Goal: Task Accomplishment & Management: Manage account settings

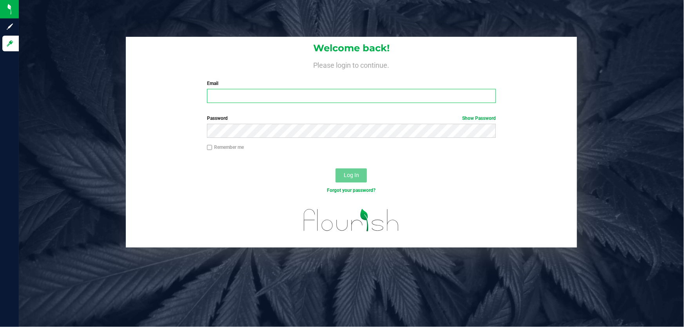
click at [247, 98] on input "Email" at bounding box center [351, 96] width 289 height 14
type input "[EMAIL_ADDRESS][DOMAIN_NAME]"
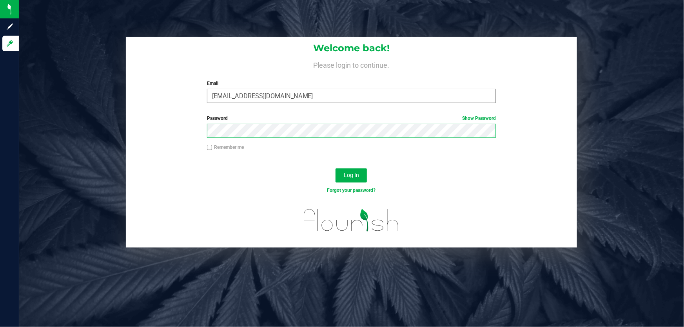
click at [336, 169] on button "Log In" at bounding box center [351, 176] width 31 height 14
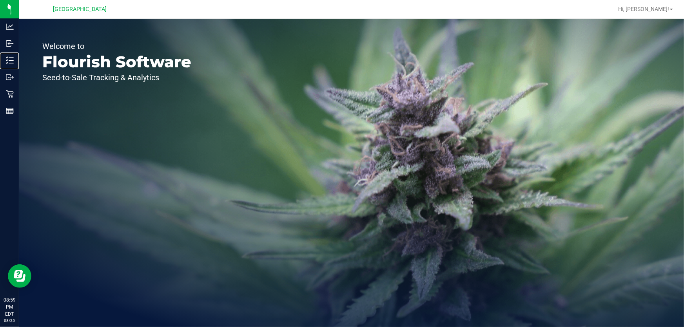
drag, startPoint x: 26, startPoint y: 59, endPoint x: 124, endPoint y: 72, distance: 99.3
click at [0, 0] on p "Inventory" at bounding box center [0, 0] width 0 height 0
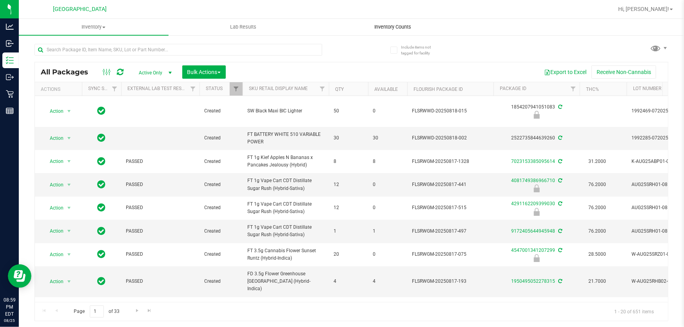
click at [387, 28] on span "Inventory Counts" at bounding box center [393, 27] width 58 height 7
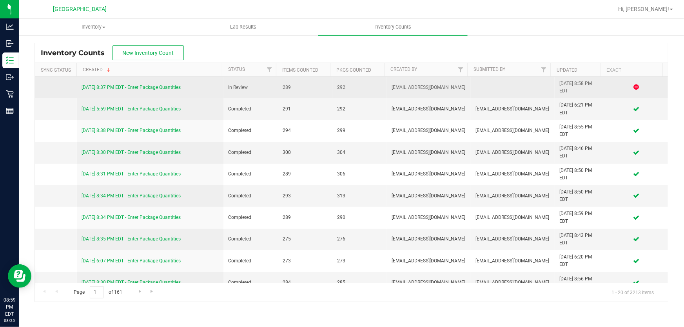
click at [126, 86] on link "[DATE] 8:37 PM EDT - Enter Package Quantities" at bounding box center [131, 87] width 99 height 5
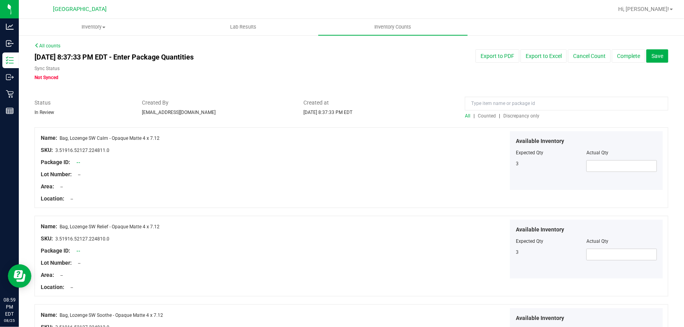
click at [508, 115] on span "Discrepancy only" at bounding box center [521, 115] width 36 height 5
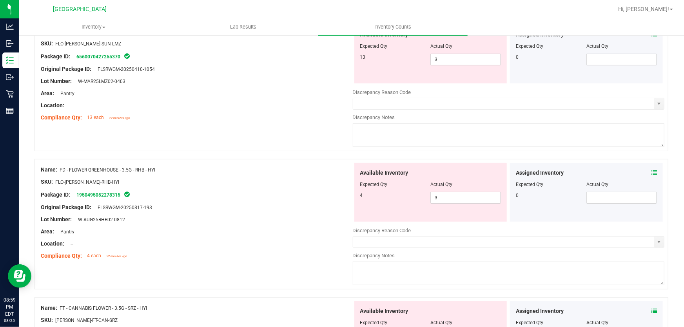
scroll to position [71, 0]
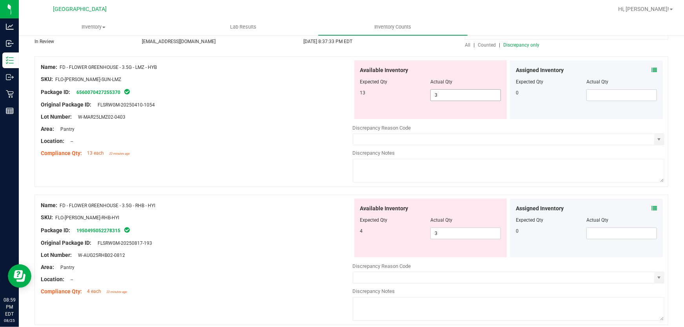
click at [445, 97] on span "3 3" at bounding box center [465, 95] width 71 height 12
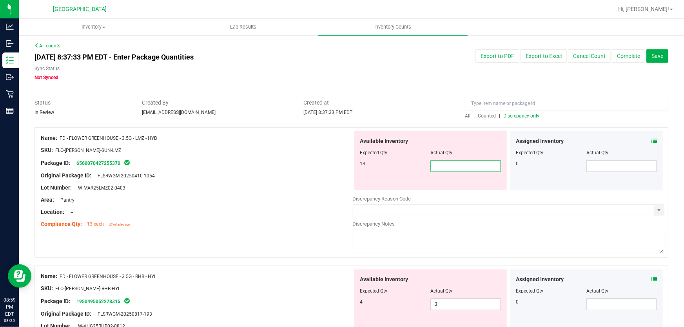
click at [452, 170] on input "text" at bounding box center [466, 166] width 70 height 11
type input "13"
click at [271, 209] on div "Location: --" at bounding box center [197, 212] width 312 height 8
type input "13"
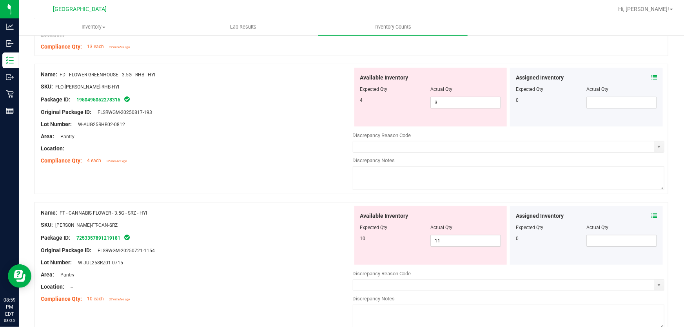
scroll to position [178, 0]
click at [445, 107] on span "3 3" at bounding box center [465, 102] width 71 height 12
click at [438, 99] on span "3 3" at bounding box center [465, 102] width 71 height 12
type input "4"
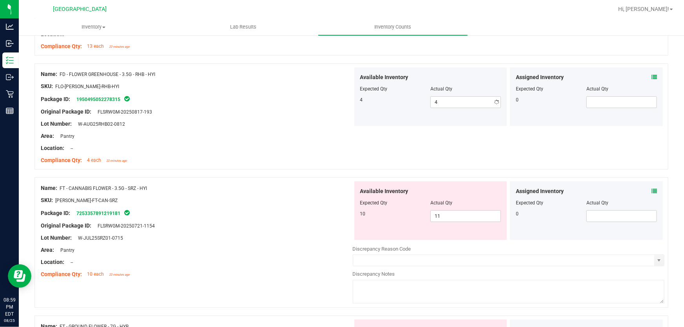
click at [198, 236] on div "Name: FT - CANNABIS FLOWER - 3.5G - SRZ - HYI SKU: [PERSON_NAME]-FT-CAN-SRZ Pac…" at bounding box center [197, 232] width 312 height 100
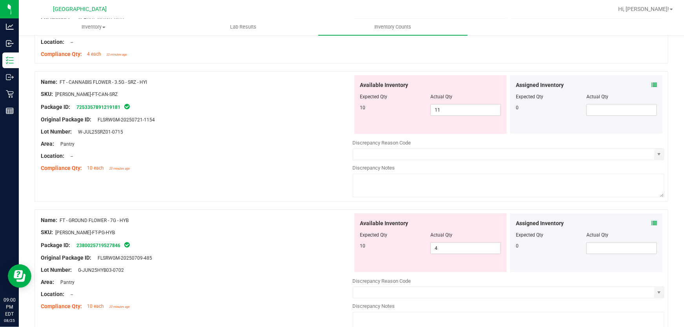
scroll to position [285, 0]
click at [446, 114] on span "11 11" at bounding box center [465, 110] width 71 height 12
type input "1"
type input "10"
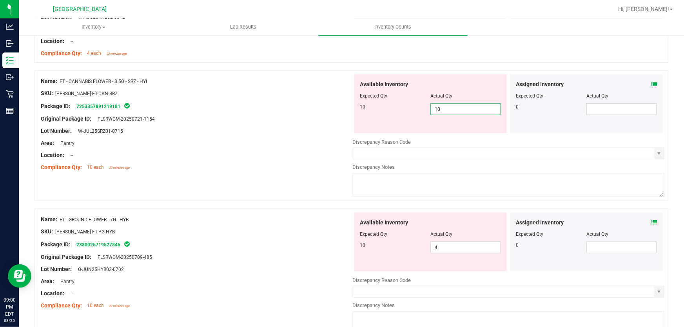
click at [200, 256] on div "Name: FT - GROUND FLOWER - 7G - HYB SKU: [PERSON_NAME]-FT-PG-HYB Package ID: 23…" at bounding box center [197, 263] width 312 height 100
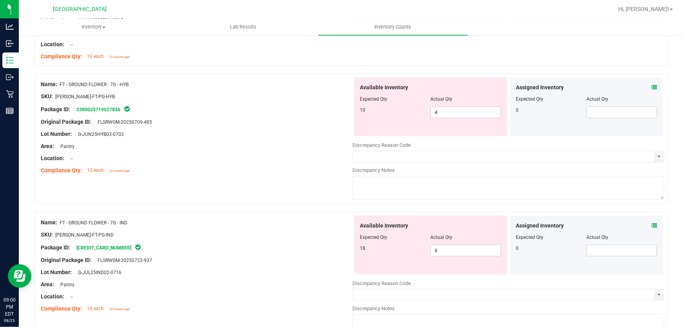
scroll to position [392, 0]
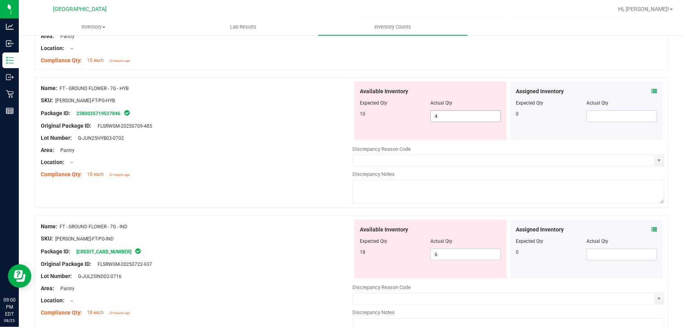
click at [443, 115] on span "4 4" at bounding box center [465, 117] width 71 height 12
type input "10"
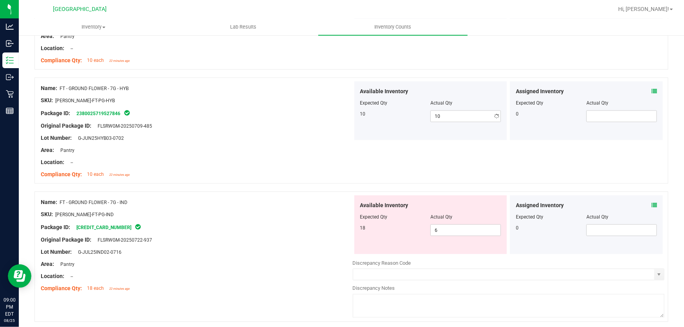
click at [195, 271] on div "Name: FT - GROUND FLOWER - 7G - IND SKU: [PERSON_NAME]-FT-PG-IND Package ID: [C…" at bounding box center [197, 246] width 312 height 100
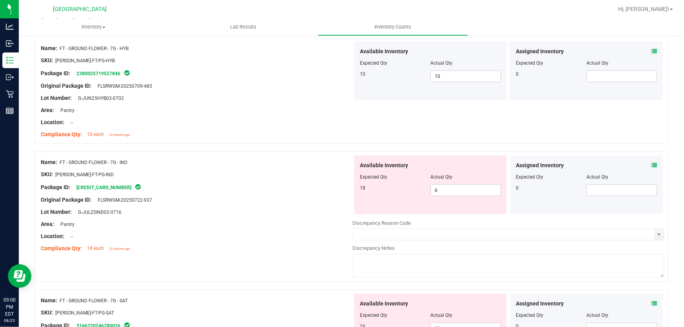
scroll to position [499, 0]
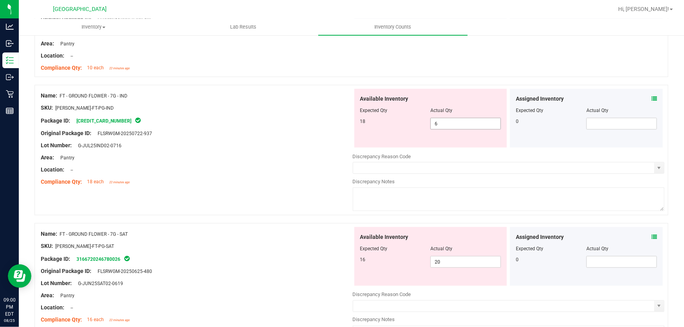
click at [443, 129] on span "6 6" at bounding box center [465, 124] width 71 height 12
click at [439, 122] on span "6 6" at bounding box center [465, 124] width 71 height 12
type input "18"
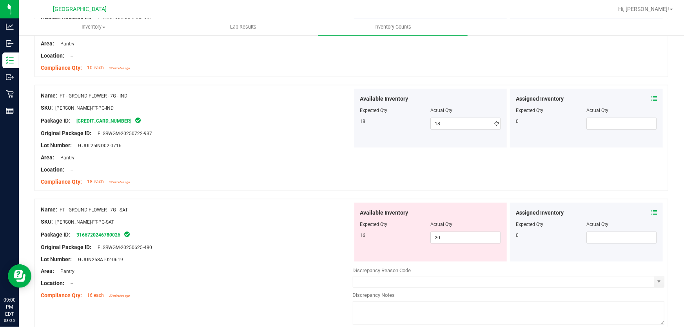
click at [273, 165] on div at bounding box center [197, 164] width 312 height 4
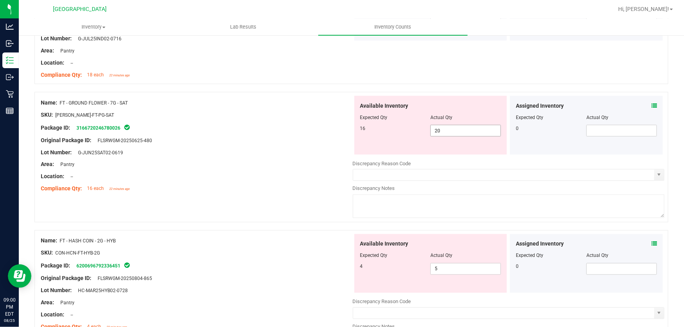
click at [470, 133] on span "20 20" at bounding box center [465, 131] width 71 height 12
type input "2"
type input "16"
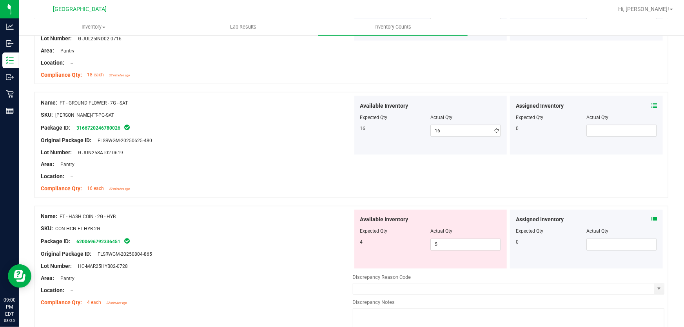
click at [302, 258] on div "Name: FT - HASH COIN - 2G - HYB SKU: CON-HCN-FT-HYB-2G Package ID: 620069679233…" at bounding box center [197, 260] width 312 height 100
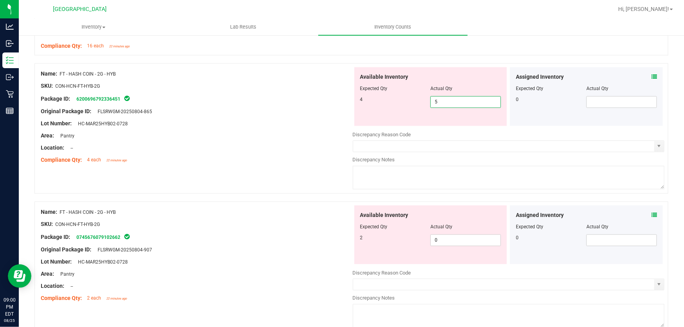
click at [452, 97] on span "5 5" at bounding box center [465, 102] width 71 height 12
type input "4"
click at [442, 247] on div "Available Inventory Expected Qty Actual Qty 2 0 0" at bounding box center [509, 268] width 312 height 124
type input "4"
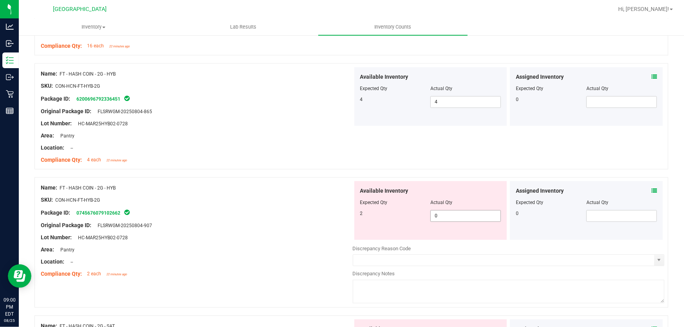
click at [439, 216] on span "0 0" at bounding box center [465, 217] width 71 height 12
type input "2"
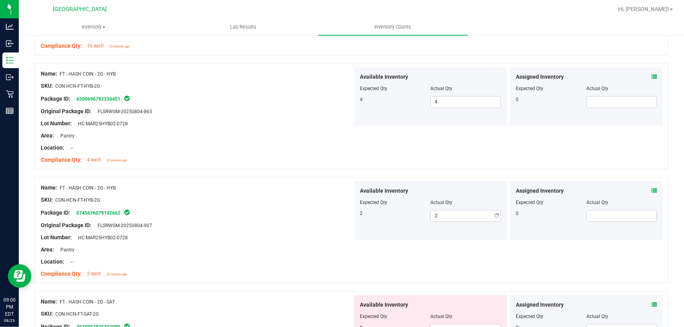
click at [285, 247] on div "Area: Pantry" at bounding box center [197, 250] width 312 height 8
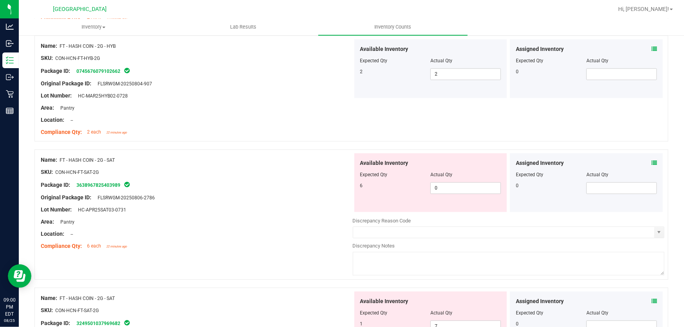
scroll to position [926, 0]
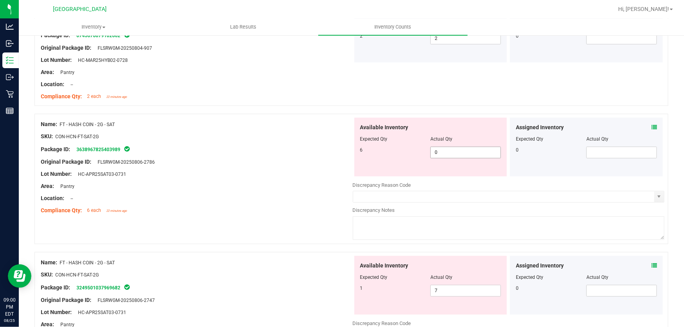
drag, startPoint x: 449, startPoint y: 144, endPoint x: 446, endPoint y: 147, distance: 4.7
click at [448, 144] on div at bounding box center [430, 145] width 141 height 4
click at [443, 153] on span "0 0" at bounding box center [465, 153] width 71 height 12
type input "6"
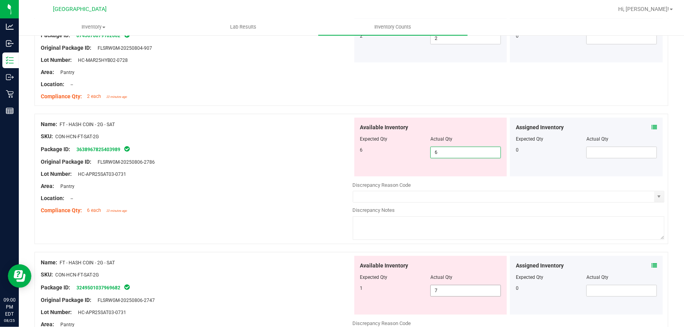
click at [456, 290] on div "Available Inventory Expected Qty Actual Qty 1 7 7" at bounding box center [509, 318] width 312 height 124
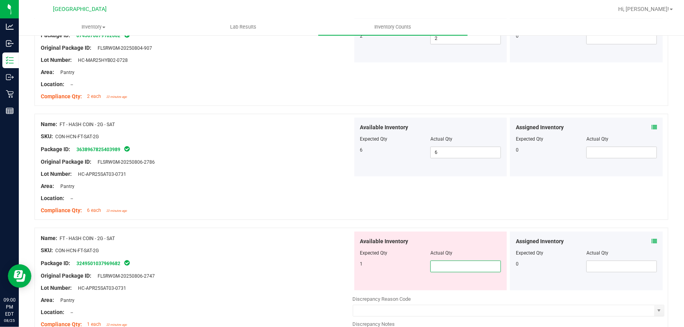
type input "1"
click at [276, 272] on div "Original Package ID: FLSRWGM-20250806-2747" at bounding box center [197, 276] width 312 height 8
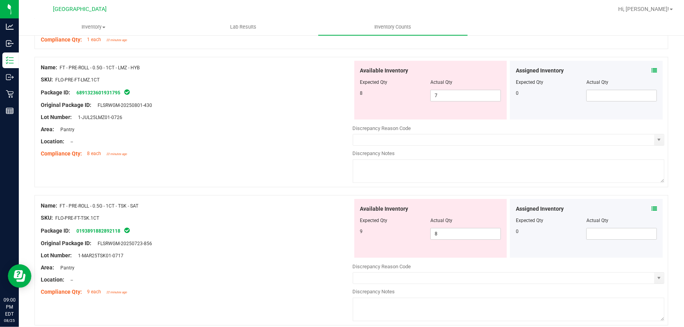
scroll to position [1211, 0]
click at [446, 99] on span "7 7" at bounding box center [465, 96] width 71 height 12
type input "8"
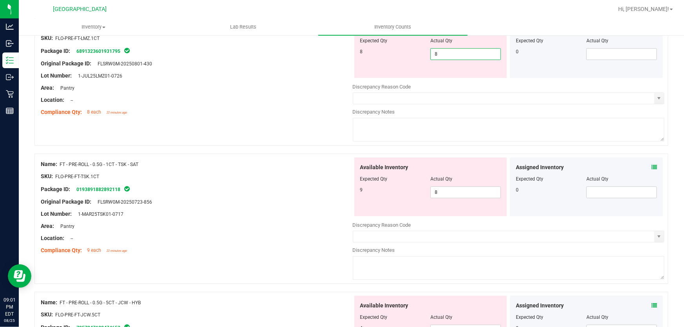
scroll to position [1354, 0]
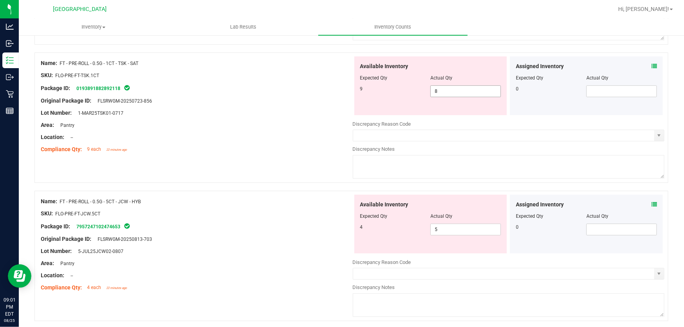
type input "8"
click at [438, 94] on div "Available Inventory Expected Qty Actual Qty 9 8 8" at bounding box center [509, 118] width 312 height 124
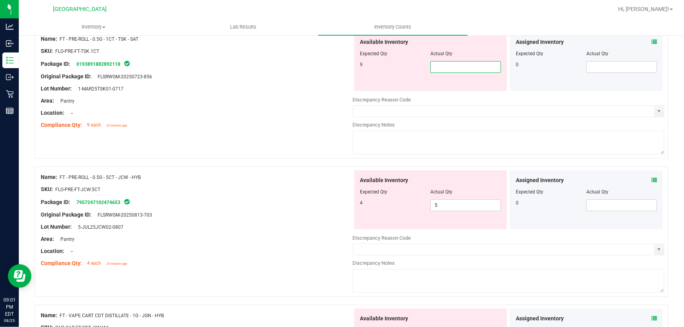
type input "9"
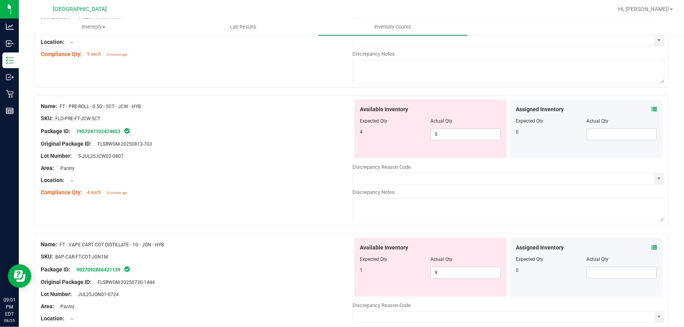
scroll to position [1425, 0]
type input "9"
click at [452, 135] on div "Available Inventory Expected Qty Actual Qty 4 5 5" at bounding box center [509, 161] width 312 height 124
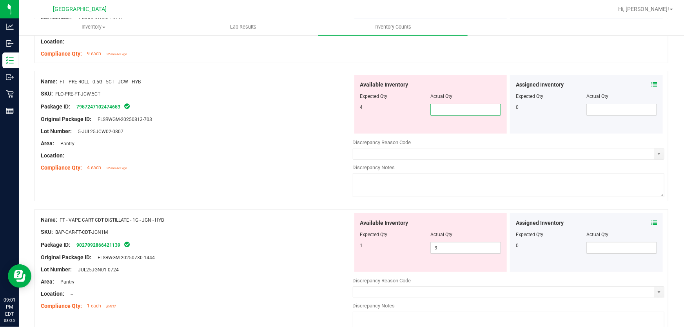
type input "4"
click at [305, 231] on div "Name: FT - VAPE CART CDT DISTILLATE - 1G - JGN - HYB SKU: BAP-CAR-FT-CDT-JGN1M …" at bounding box center [197, 263] width 312 height 100
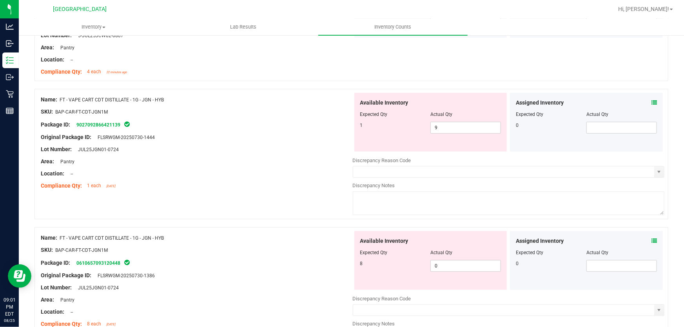
scroll to position [1533, 0]
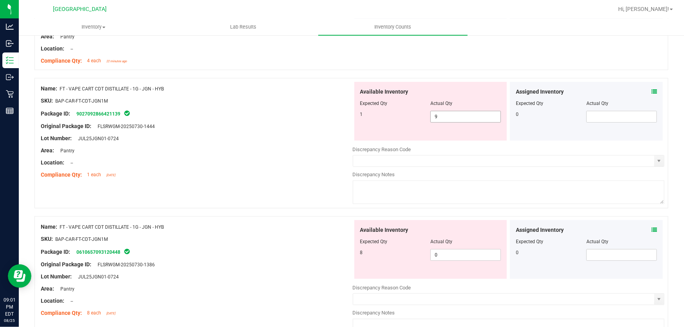
click at [443, 118] on span "9 9" at bounding box center [465, 117] width 71 height 12
type input "1"
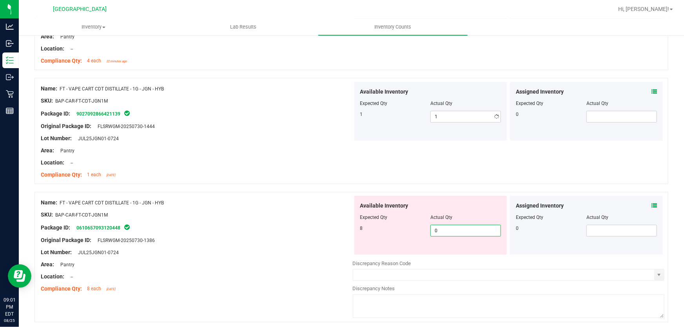
click at [450, 254] on div "Available Inventory Expected Qty Actual Qty 8 0 0" at bounding box center [509, 258] width 312 height 124
type input "8"
click at [326, 261] on div "Area: Pantry" at bounding box center [197, 265] width 312 height 8
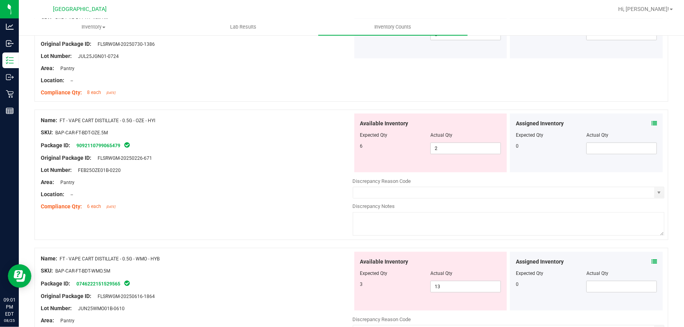
scroll to position [1746, 0]
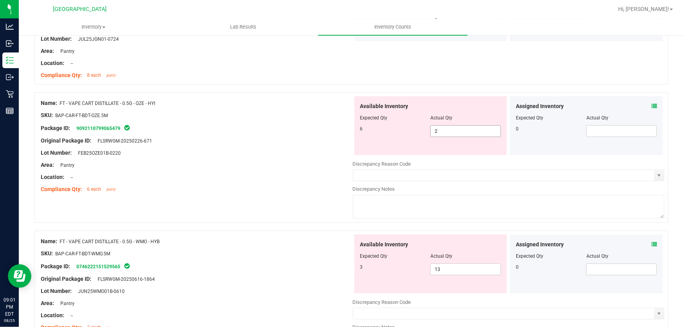
click at [445, 133] on span "2 2" at bounding box center [465, 131] width 71 height 12
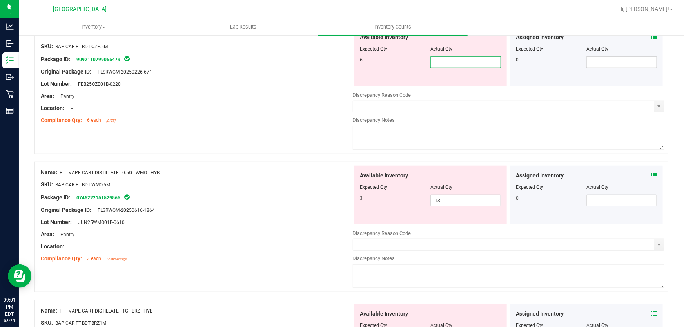
scroll to position [1818, 0]
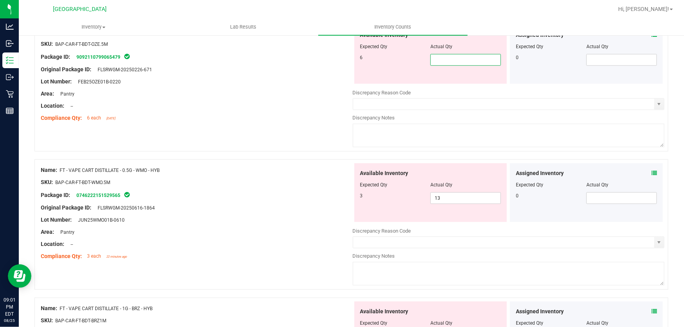
click at [455, 63] on input "text" at bounding box center [466, 59] width 70 height 11
type input "6"
click at [223, 229] on div "Name: FT - VAPE CART DISTILLATE - 0.5G - WMO - HYB SKU: BAP-CAR-FT-BDT-WMO.5M P…" at bounding box center [197, 213] width 312 height 100
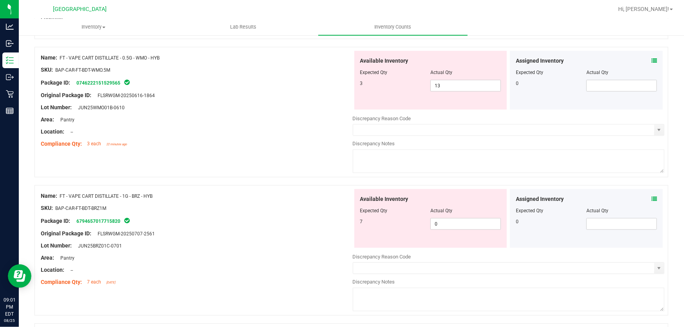
scroll to position [1889, 0]
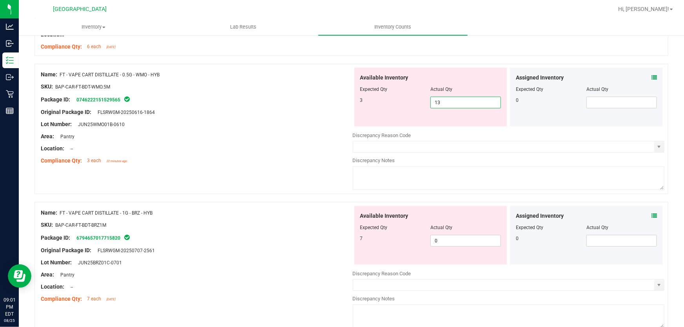
click at [461, 106] on span "13 13" at bounding box center [465, 103] width 71 height 12
type input "1"
type input "3"
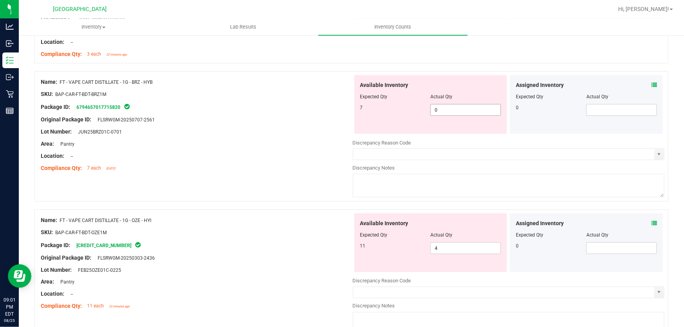
type input "3"
click at [467, 134] on div "Available Inventory Expected Qty Actual Qty 7 0 0" at bounding box center [509, 137] width 312 height 124
type input "7"
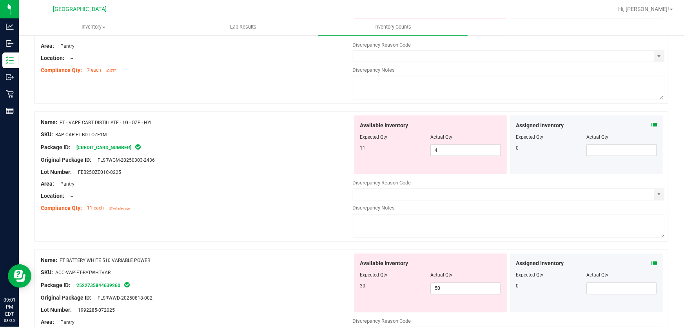
scroll to position [2103, 0]
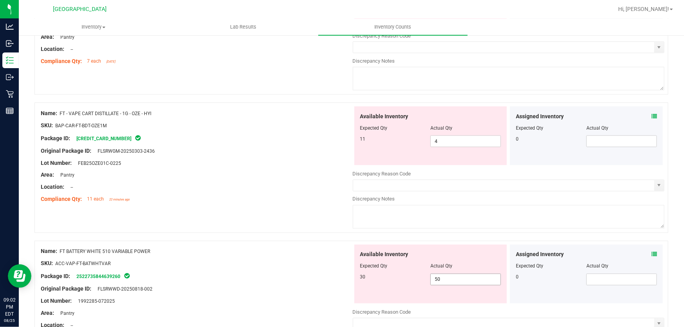
type input "7"
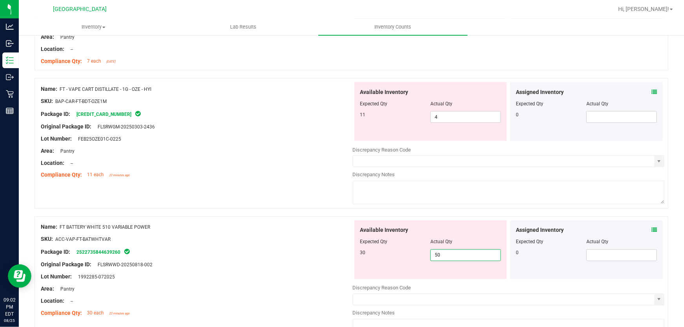
click at [438, 278] on div "Available Inventory Expected Qty Actual Qty 30 50 50" at bounding box center [509, 283] width 312 height 124
type input "5"
type input "30"
click at [437, 118] on span "4 4" at bounding box center [465, 117] width 71 height 12
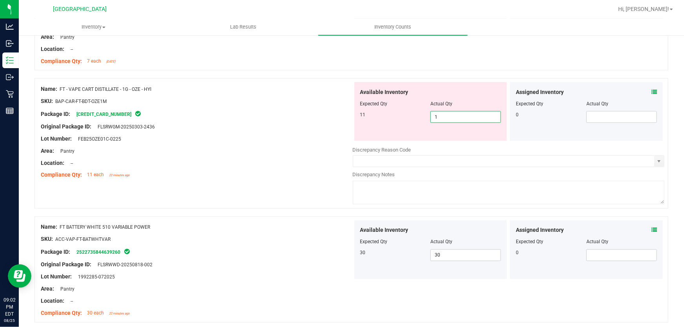
type input "11"
click at [290, 235] on div "Name: FT BATTERY WHITE 510 VARIABLE POWER SKU: ACC-VAP-FT-BATWHTVAR Package ID:…" at bounding box center [197, 271] width 312 height 100
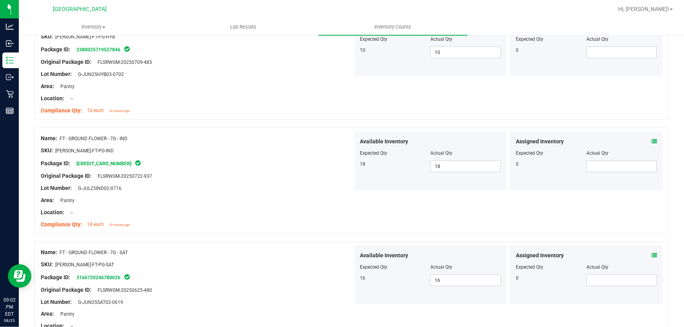
scroll to position [0, 0]
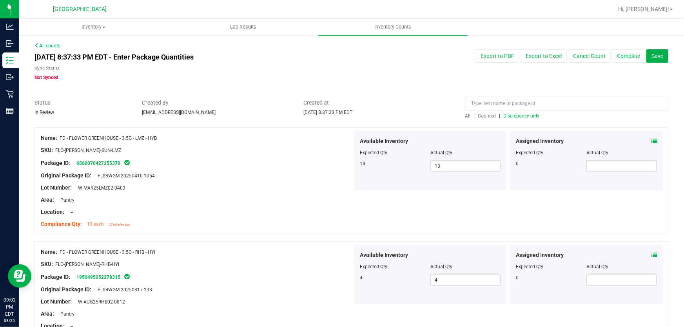
click at [518, 116] on span "Discrepancy only" at bounding box center [521, 115] width 36 height 5
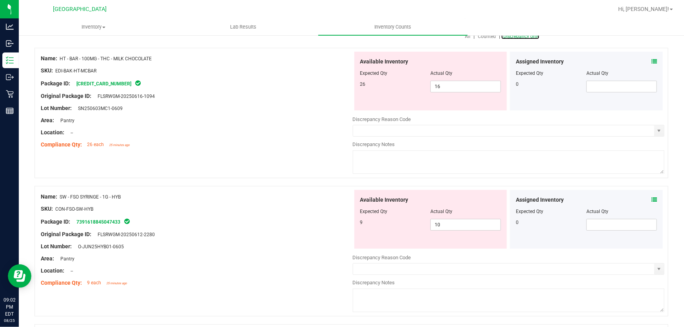
scroll to position [71, 0]
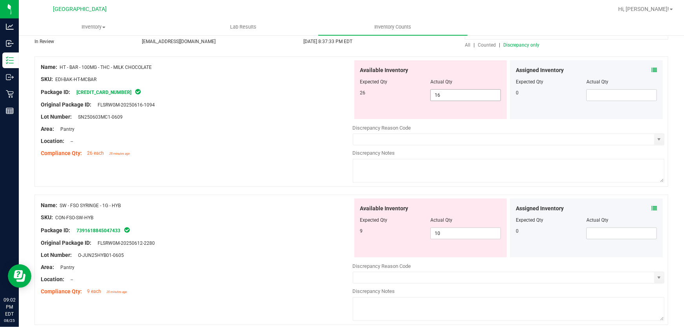
click at [455, 98] on span "16 16" at bounding box center [465, 95] width 71 height 12
type input "1"
type input "26"
click at [314, 208] on div "Name: SW - FSO SYRINGE - 1G - HYB SKU: CON-FSO-SW-HYB Package ID: 7391618845047…" at bounding box center [197, 249] width 312 height 100
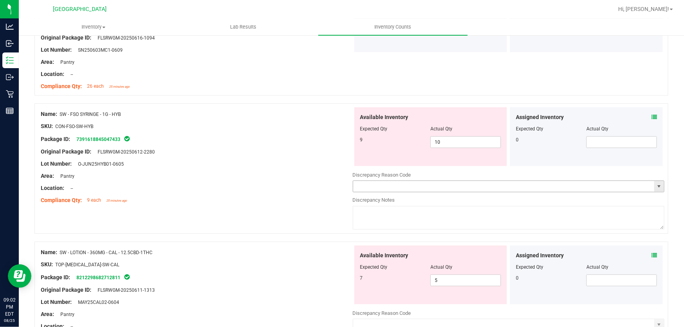
scroll to position [142, 0]
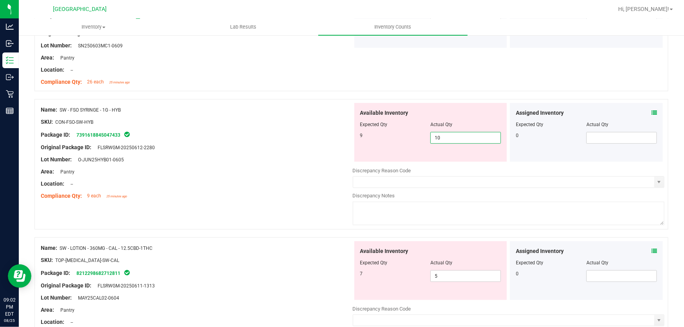
click at [457, 134] on span "10 10" at bounding box center [465, 138] width 71 height 12
type input "1"
type input "9"
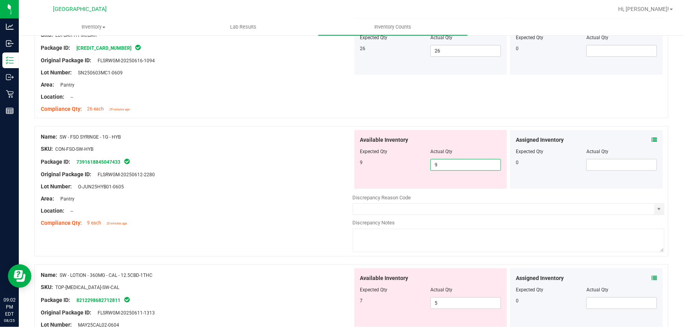
scroll to position [107, 0]
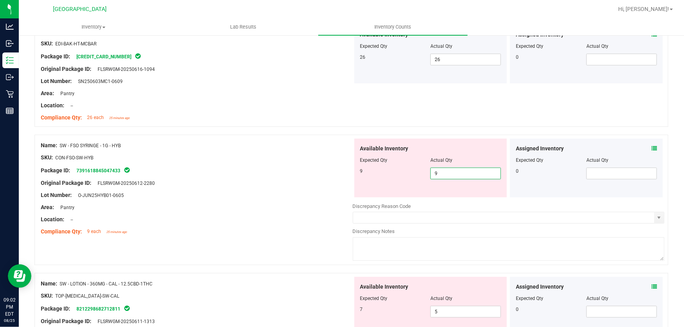
type input "9"
click at [275, 201] on div at bounding box center [197, 202] width 312 height 4
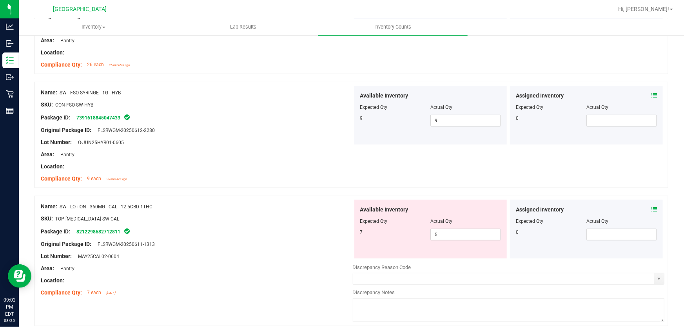
scroll to position [249, 0]
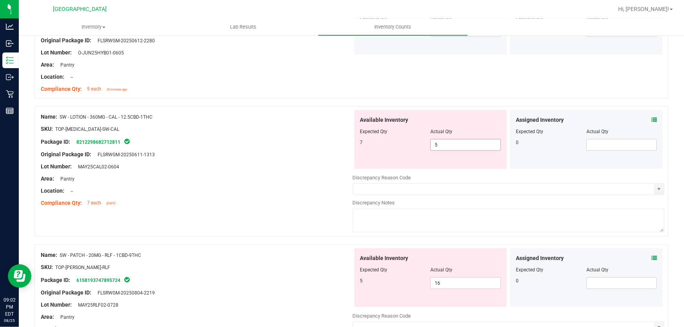
click at [446, 148] on span "5 5" at bounding box center [465, 145] width 71 height 12
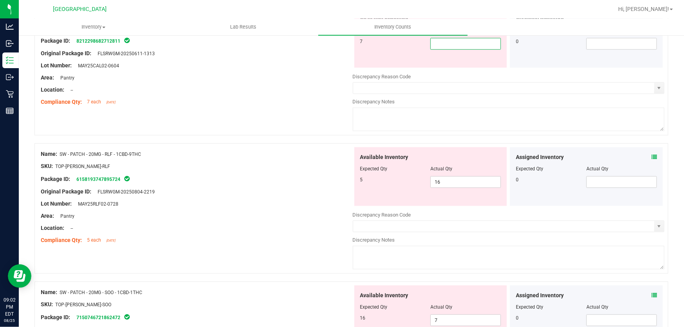
scroll to position [392, 0]
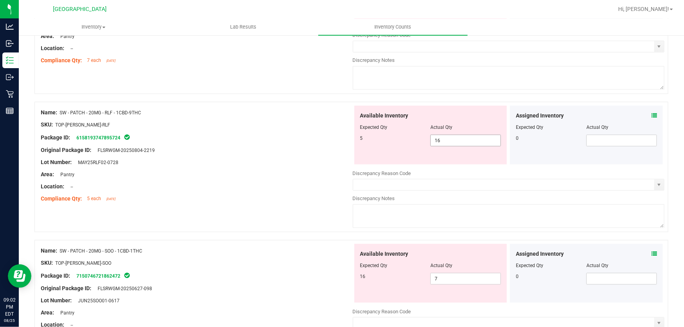
click at [443, 139] on div "Available Inventory Expected Qty Actual Qty 5 16 16" at bounding box center [430, 135] width 153 height 59
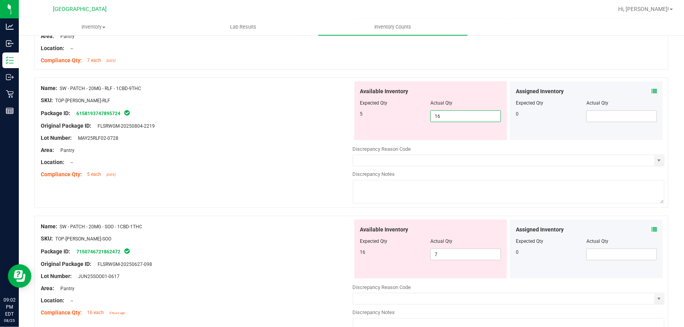
type input "1"
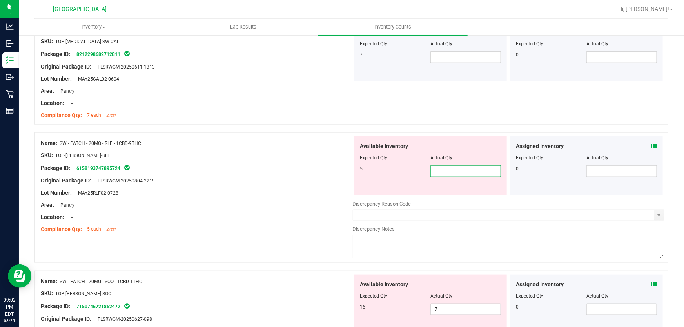
scroll to position [249, 0]
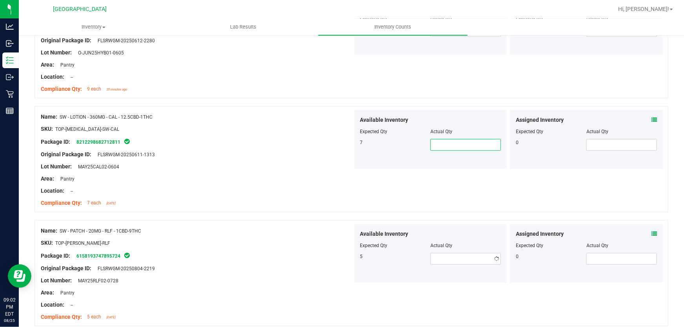
click at [463, 147] on span at bounding box center [465, 145] width 71 height 12
type input "7"
click at [318, 229] on div "Name: SW - PATCH - 20MG - RLF - 1CBD-9THC" at bounding box center [197, 231] width 312 height 8
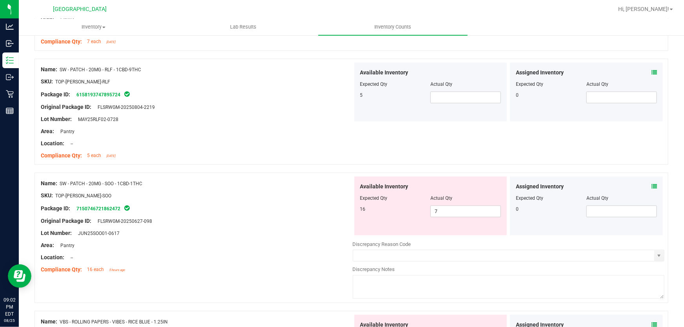
scroll to position [427, 0]
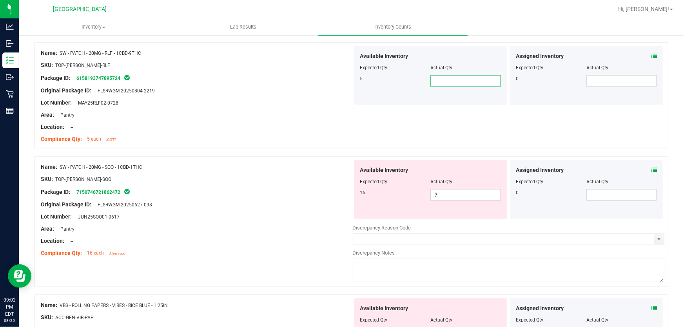
click at [468, 81] on span at bounding box center [465, 81] width 71 height 12
type input "5"
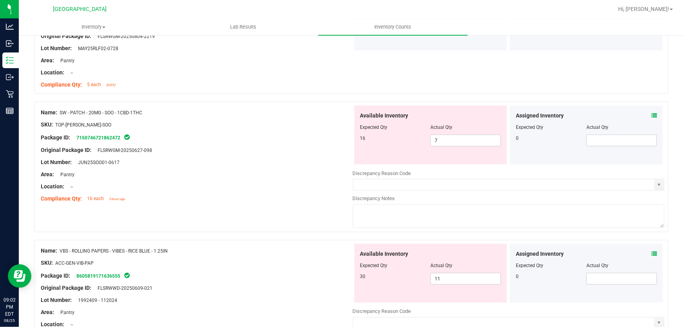
scroll to position [559, 0]
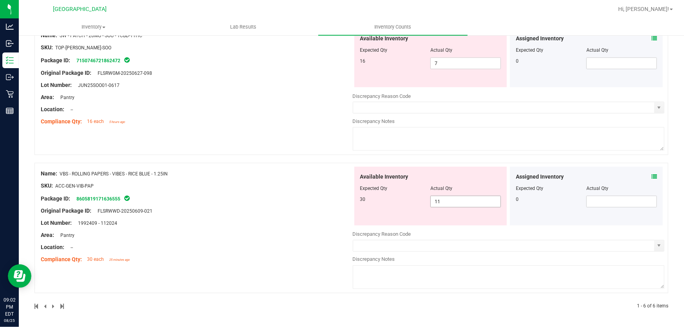
type input "5"
click at [476, 198] on span "11 11" at bounding box center [465, 202] width 71 height 12
type input "1"
type input "30"
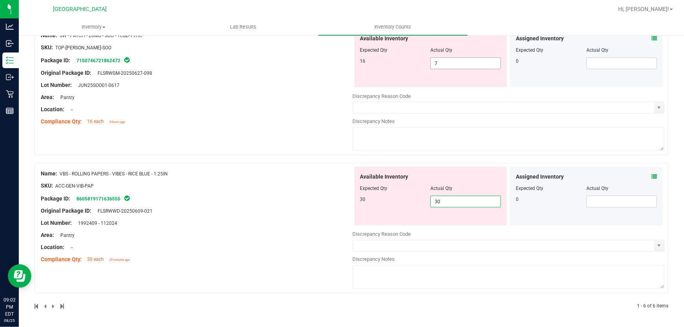
click at [462, 63] on div "Available Inventory Expected Qty Actual Qty 16 7 7" at bounding box center [430, 58] width 153 height 59
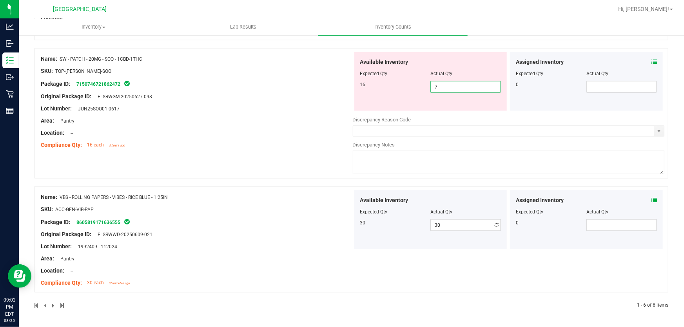
scroll to position [535, 0]
type input "16"
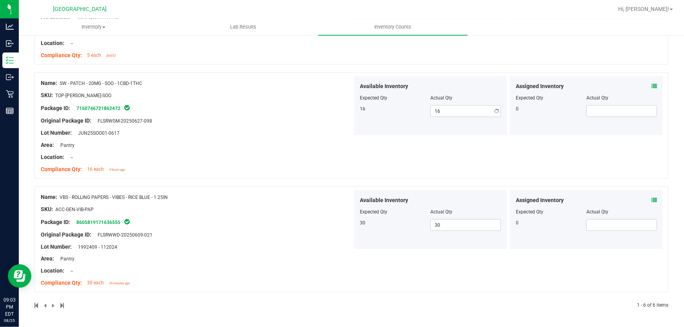
click at [324, 170] on div "Name: SW - PATCH - 20MG - SOO - 1CBD-1THC SKU: TOP-[PERSON_NAME]-SOO Package ID…" at bounding box center [352, 126] width 634 height 106
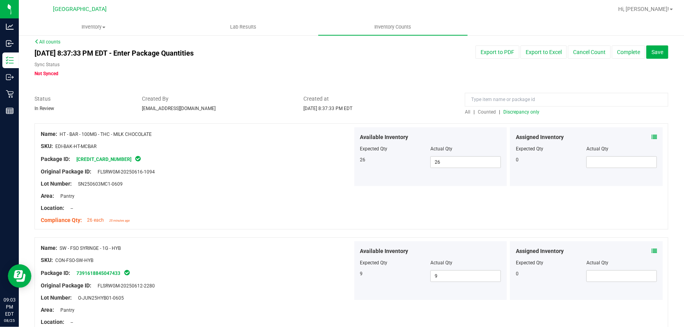
scroll to position [0, 0]
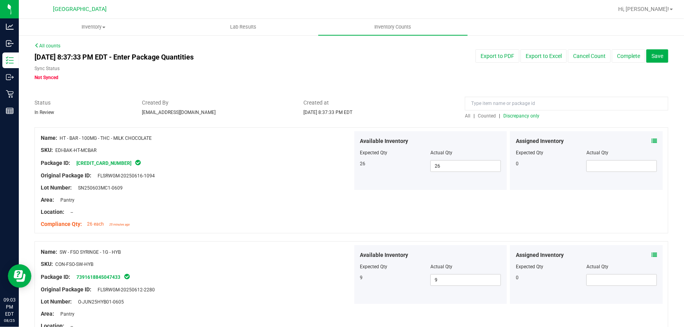
click at [527, 115] on span "Discrepancy only" at bounding box center [521, 115] width 36 height 5
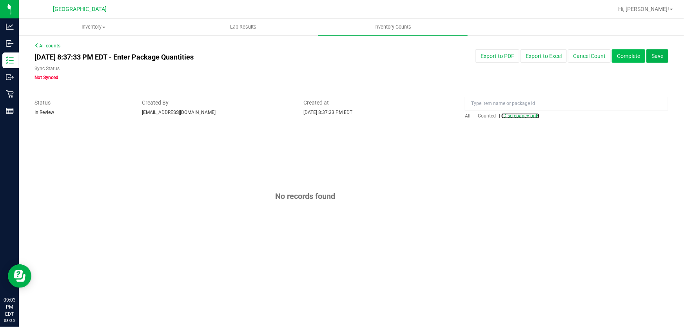
click at [626, 57] on button "Complete" at bounding box center [628, 55] width 33 height 13
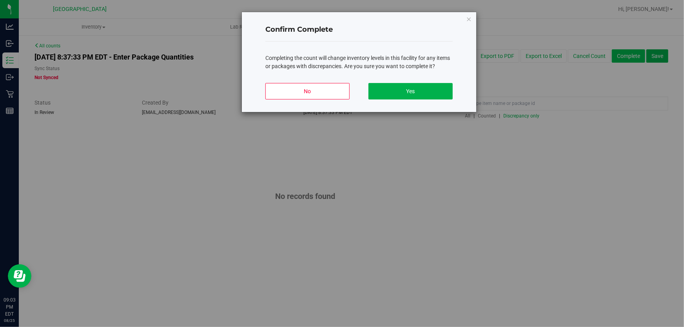
click at [406, 85] on button "Yes" at bounding box center [411, 91] width 84 height 16
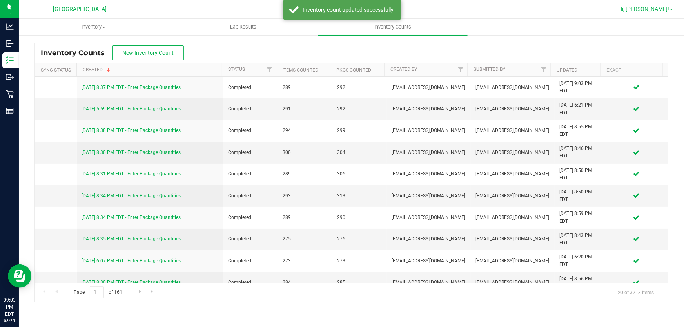
click at [663, 5] on link "Hi, [PERSON_NAME]!" at bounding box center [645, 9] width 61 height 8
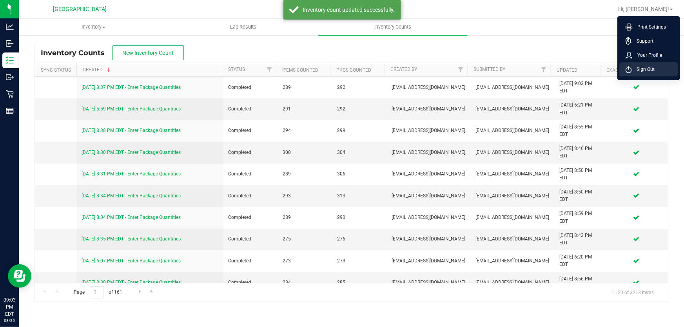
click at [648, 69] on span "Sign Out" at bounding box center [643, 69] width 23 height 8
